Goal: Task Accomplishment & Management: Use online tool/utility

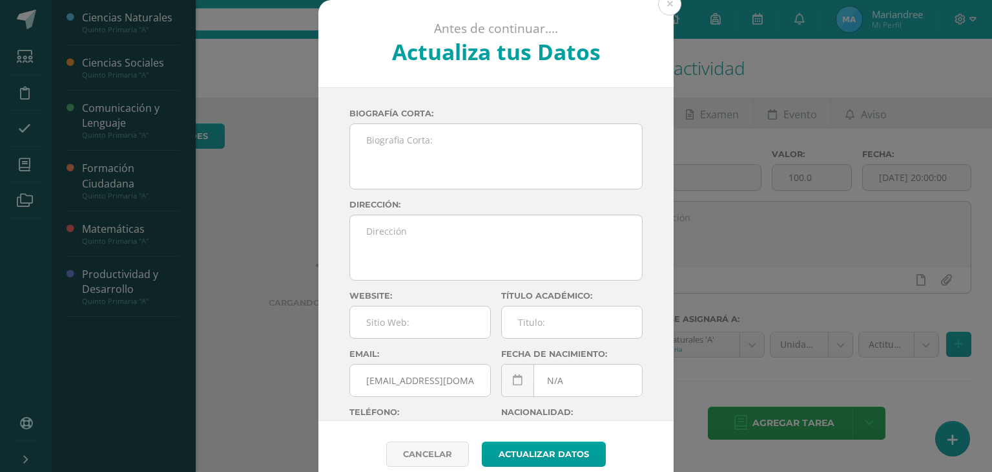
click at [98, 120] on div "Antes de continuar.... Actualiza tus Datos Coronado Mariandree jNBp85GLUZNEZnr4…" at bounding box center [496, 243] width 982 height 487
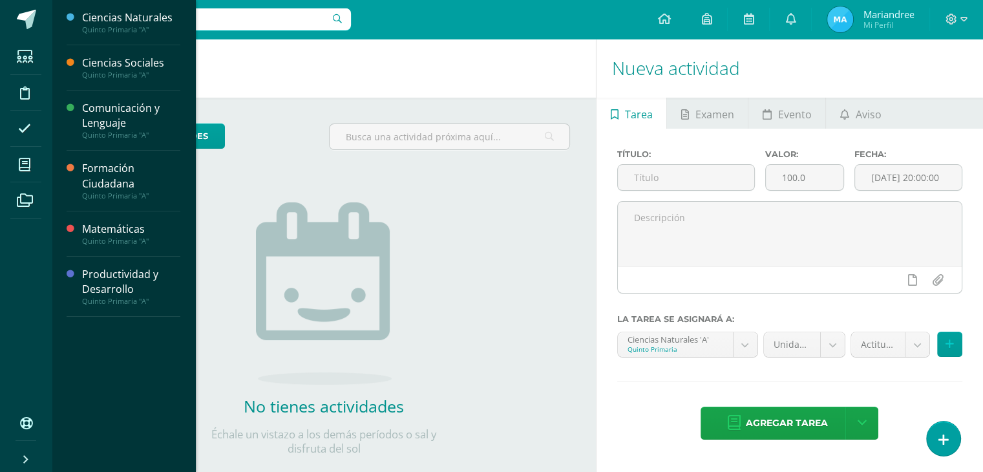
scroll to position [25, 0]
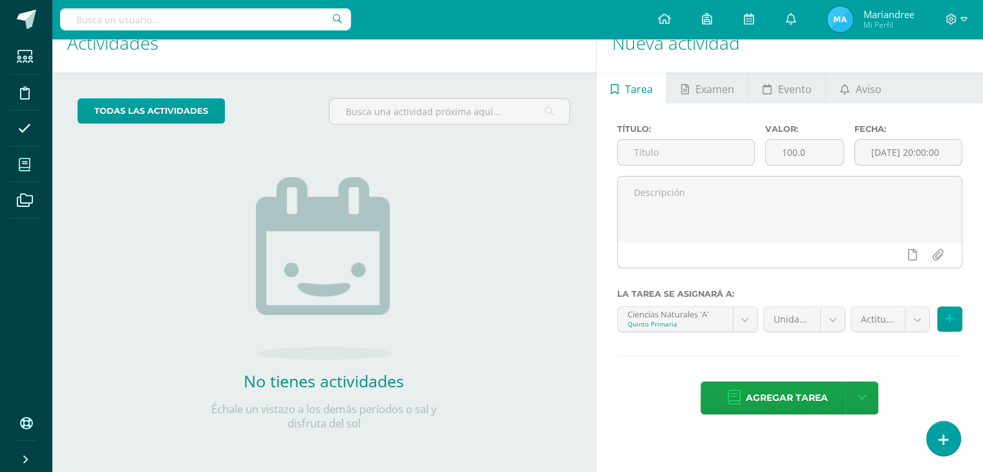
click at [20, 156] on span at bounding box center [24, 164] width 29 height 29
click at [30, 165] on icon at bounding box center [25, 164] width 12 height 13
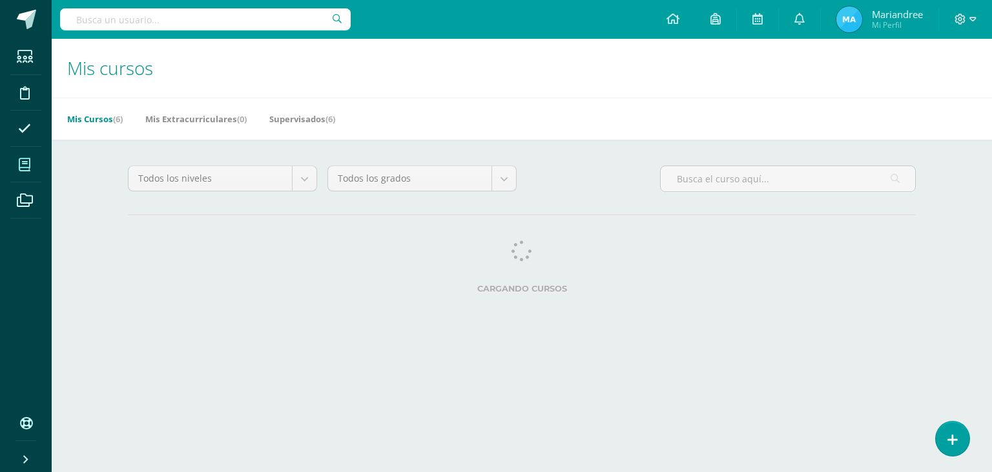
click at [108, 174] on div "Todos los niveles Todos los niveles Preprimaria Basico [GEOGRAPHIC_DATA] Bachil…" at bounding box center [522, 232] width 840 height 185
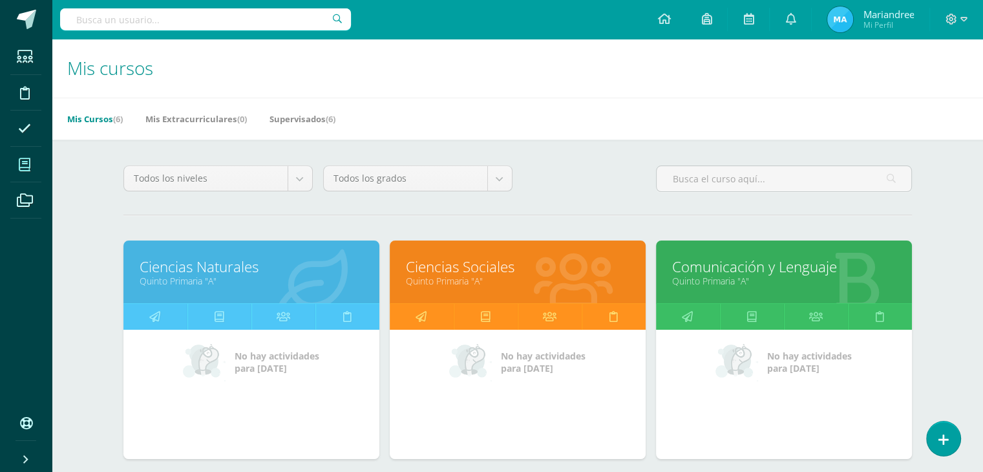
click at [248, 246] on div at bounding box center [312, 272] width 136 height 87
click at [241, 259] on link "Ciencias Naturales" at bounding box center [252, 266] width 224 height 20
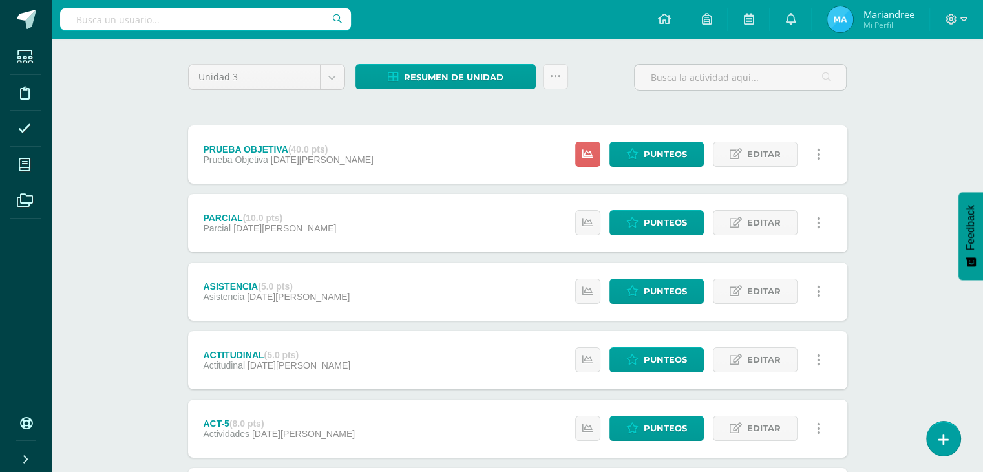
scroll to position [90, 0]
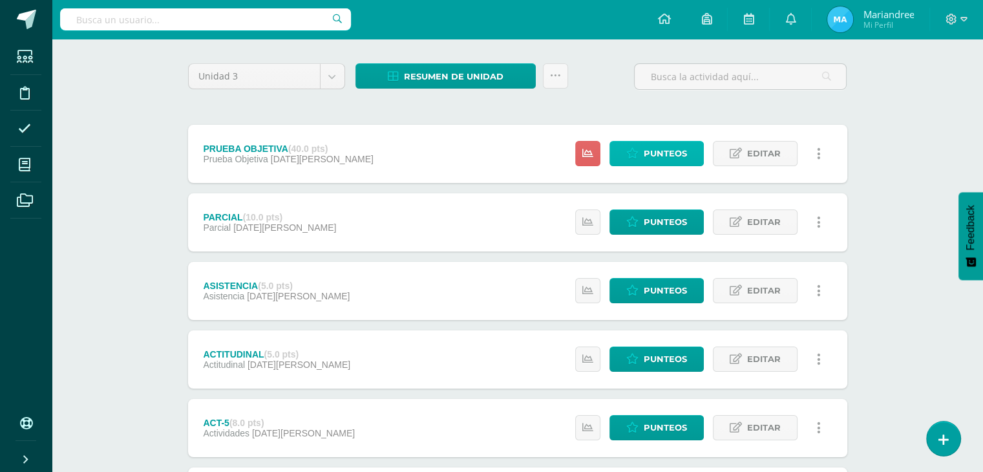
click at [636, 148] on icon at bounding box center [632, 153] width 12 height 11
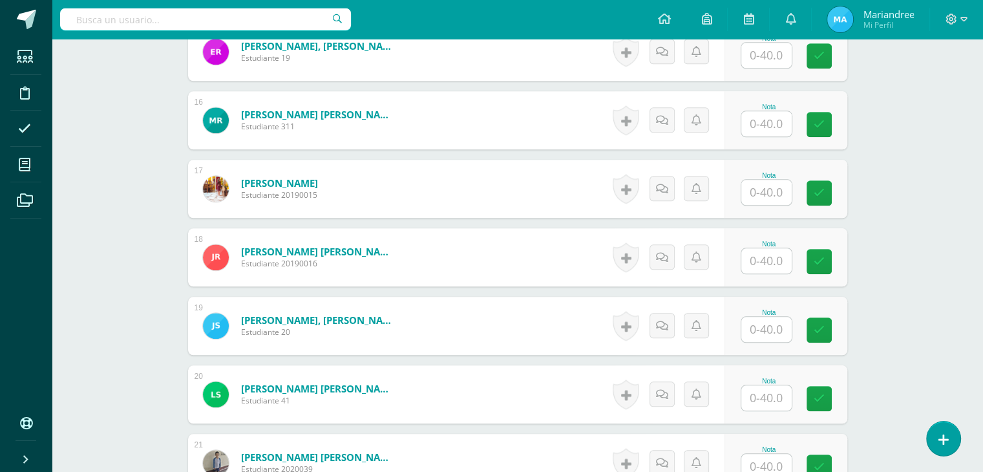
scroll to position [1385, 0]
